Goal: Information Seeking & Learning: Check status

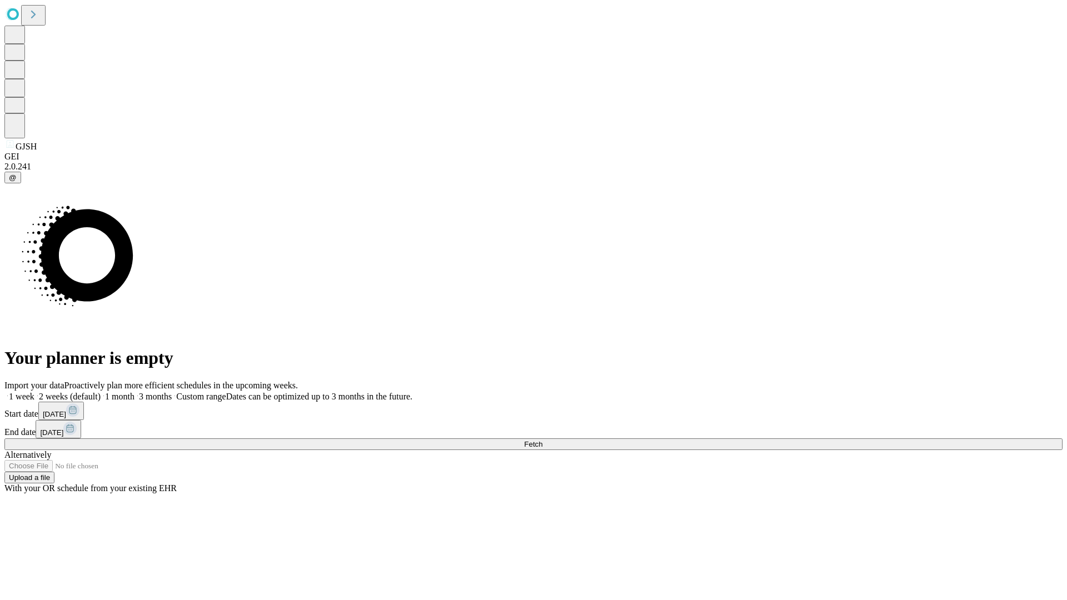
click at [542, 440] on span "Fetch" at bounding box center [533, 444] width 18 height 8
